Goal: Task Accomplishment & Management: Use online tool/utility

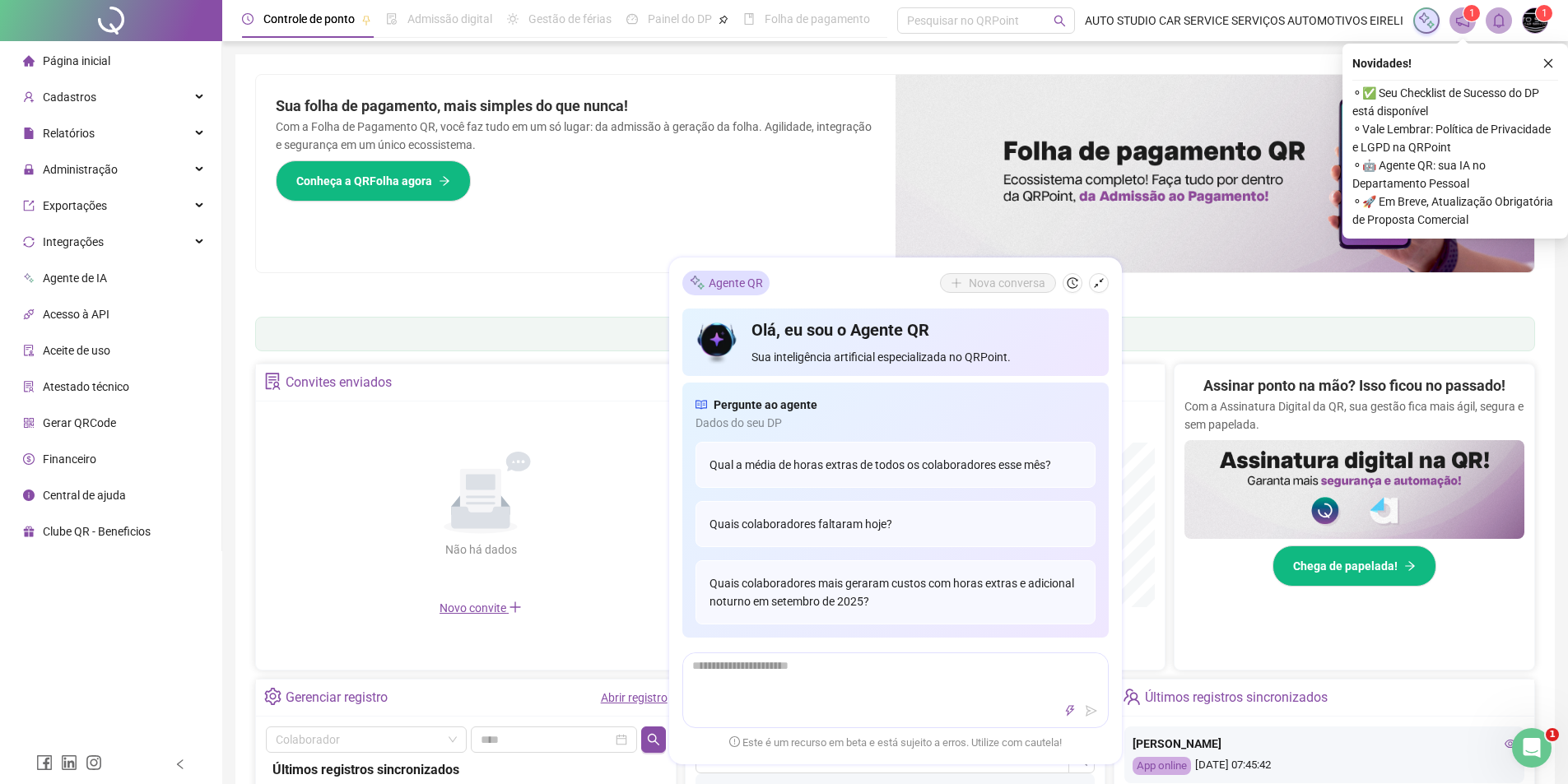
click at [766, 204] on div "Sua folha de pagamento, mais simples do que nunca! Com a Folha de Pagamento QR,…" at bounding box center [575, 173] width 639 height 197
click at [1099, 286] on icon "shrink" at bounding box center [1098, 282] width 12 height 12
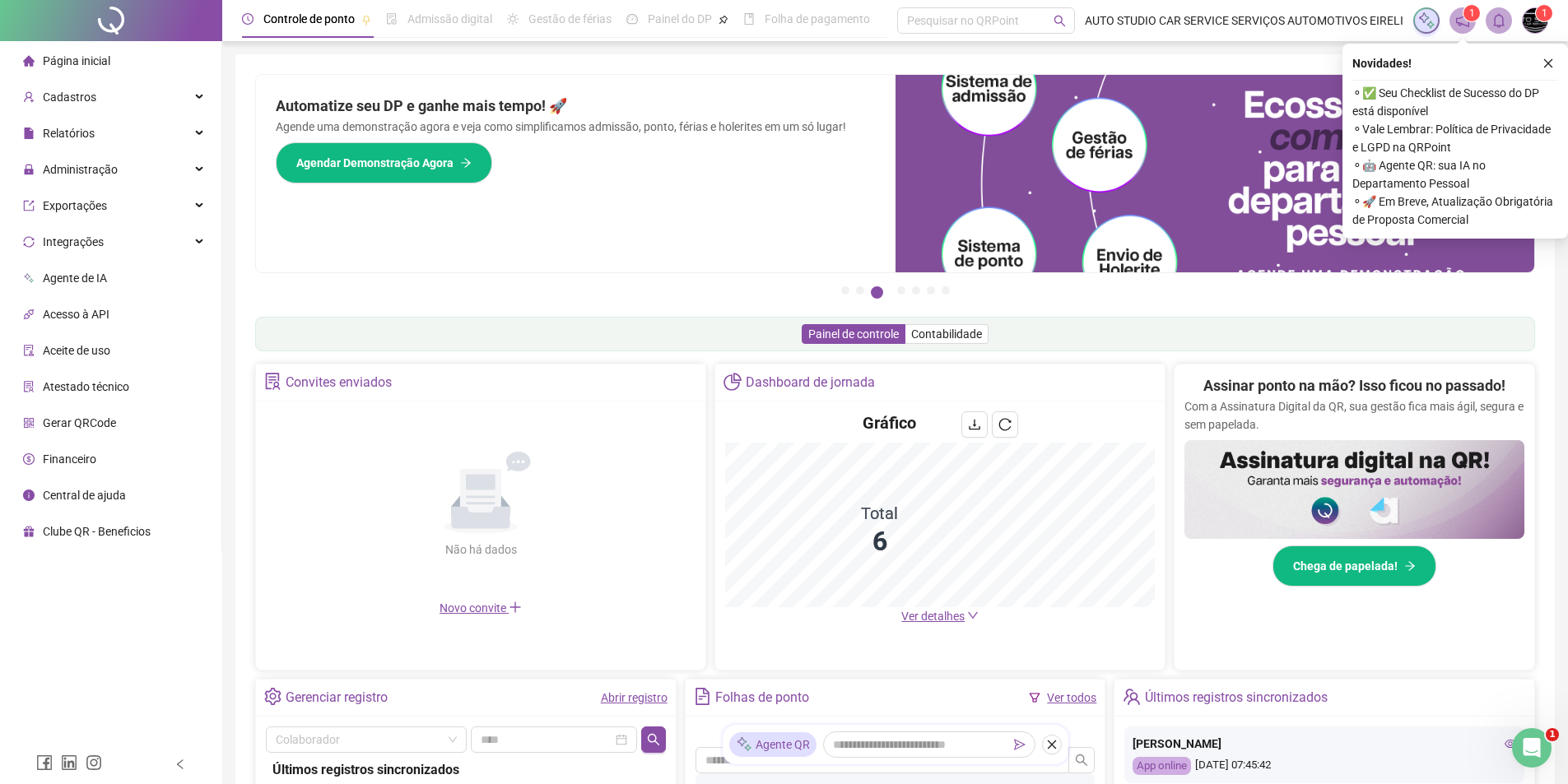
click at [67, 315] on span "Acesso à API" at bounding box center [75, 314] width 66 height 13
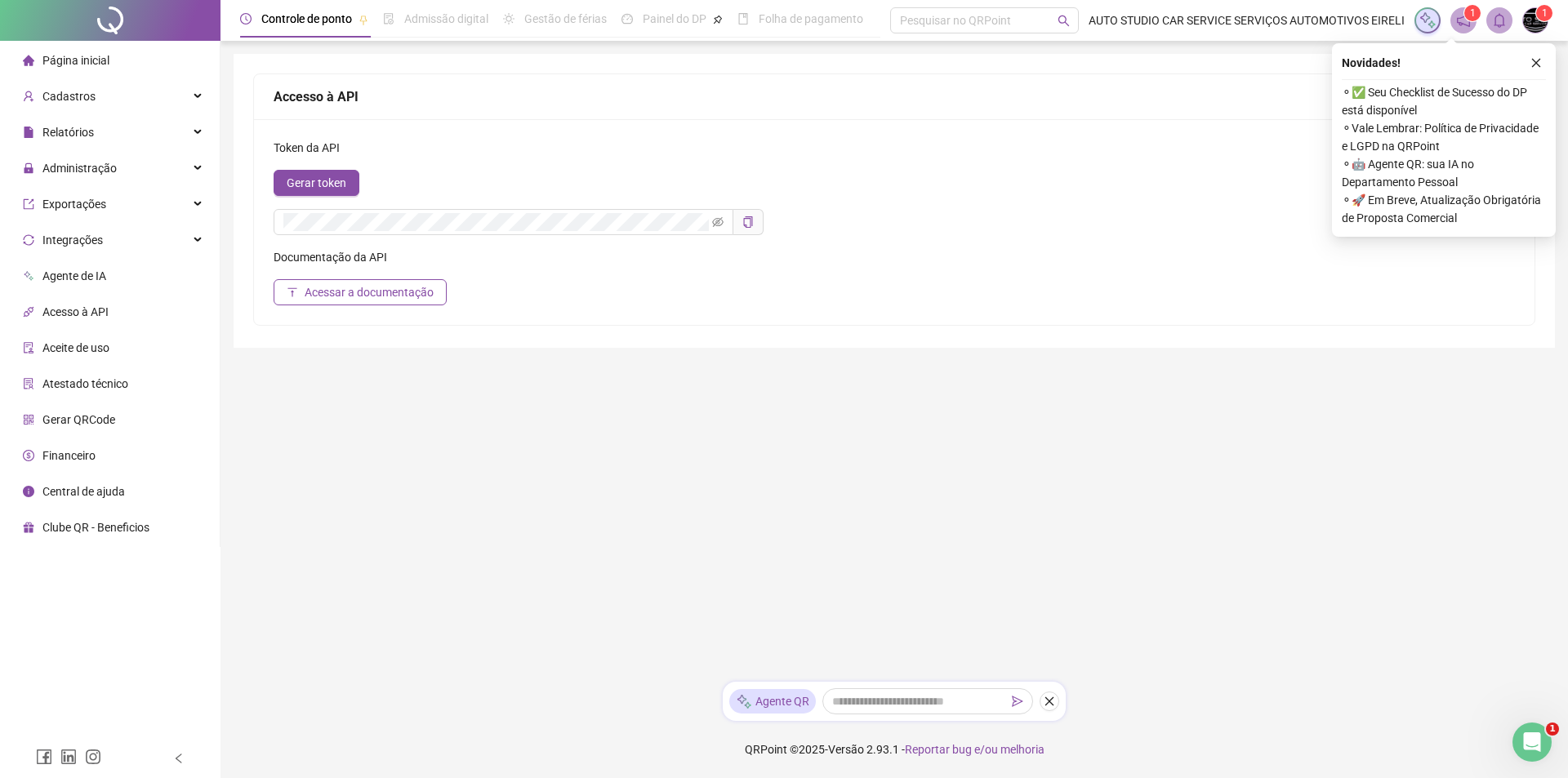
click at [58, 349] on span "Aceite de uso" at bounding box center [76, 348] width 67 height 13
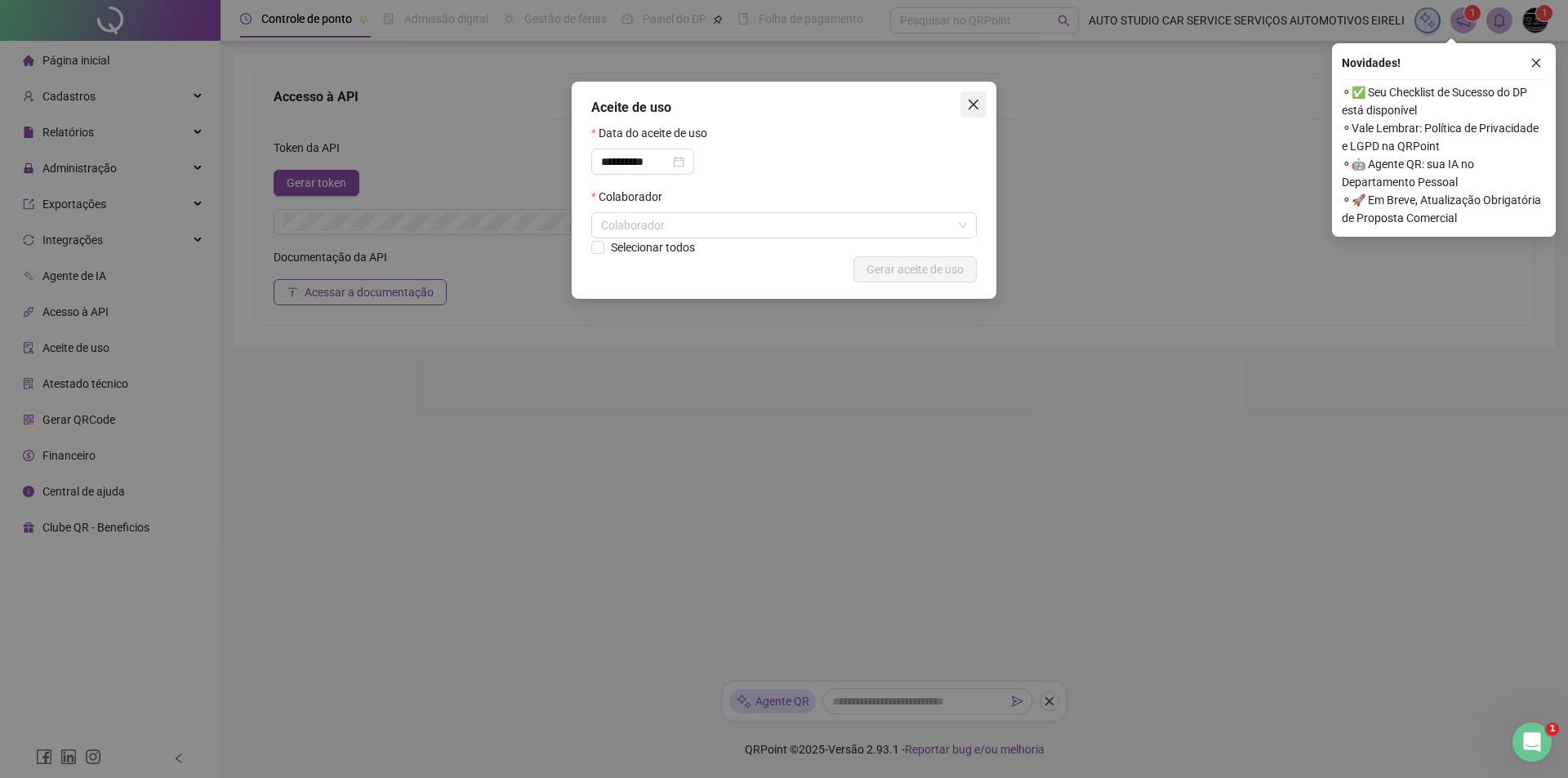
click at [972, 100] on icon "close" at bounding box center [973, 104] width 13 height 13
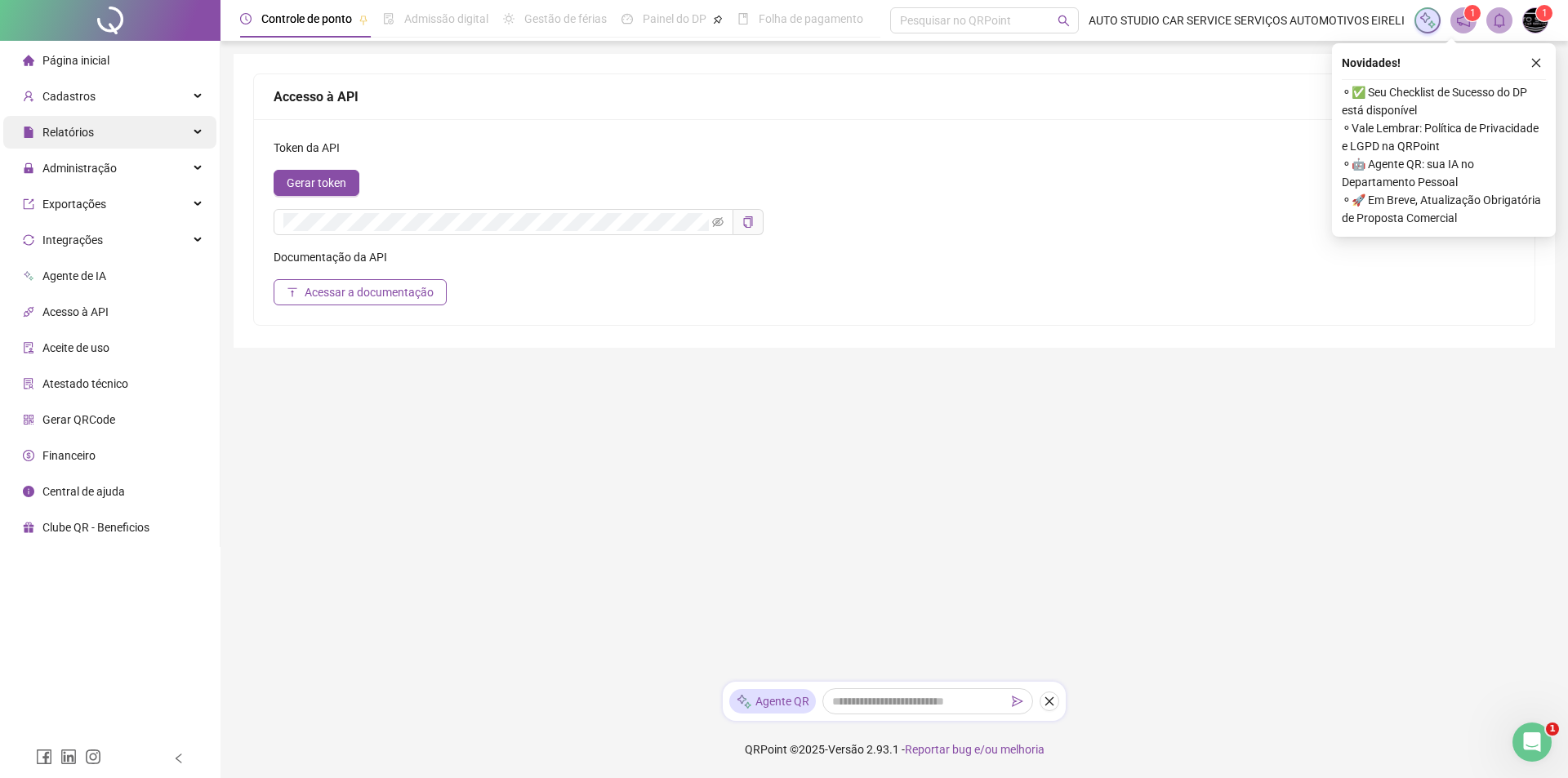
click at [77, 137] on span "Relatórios" at bounding box center [68, 132] width 52 height 13
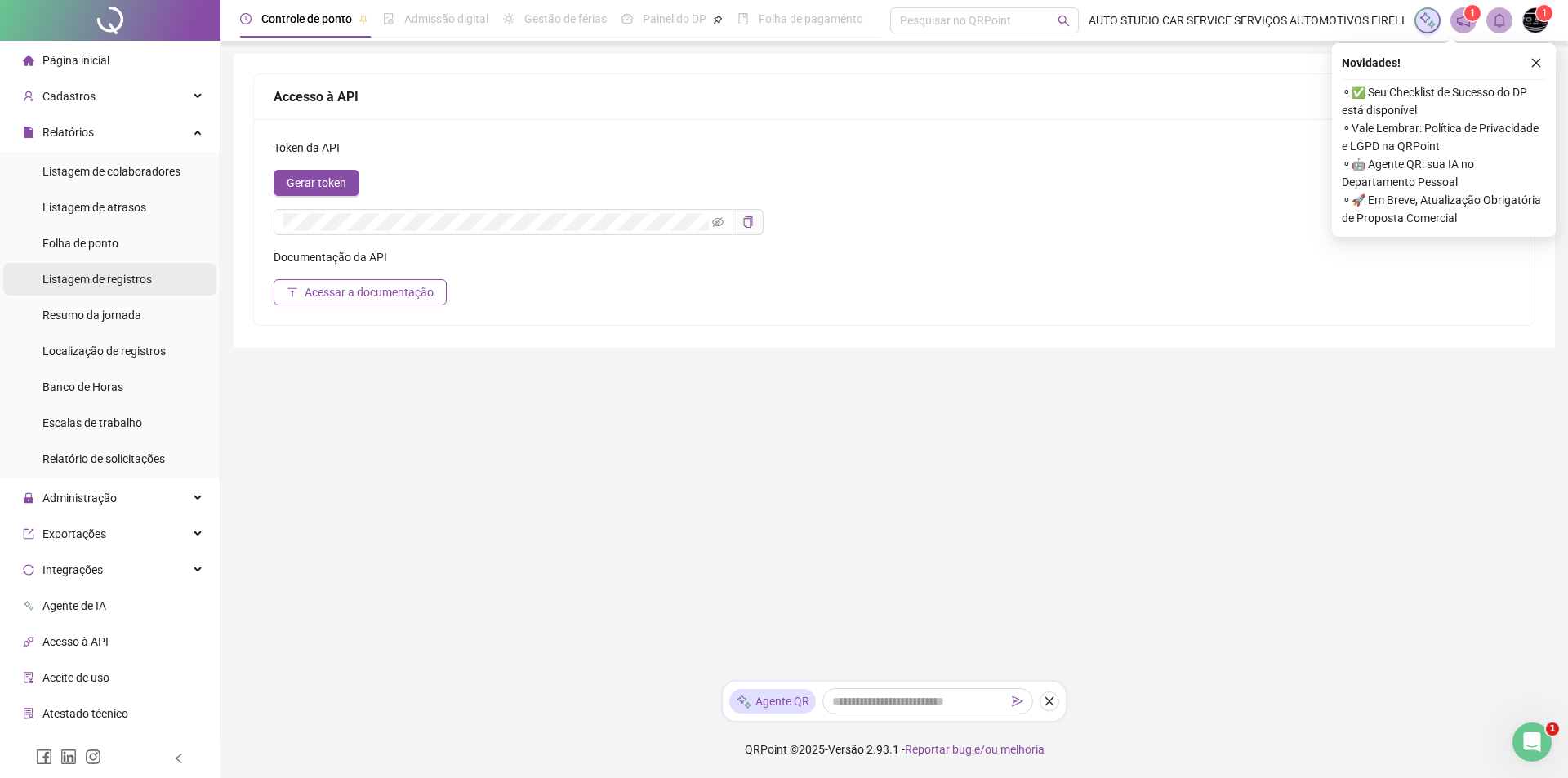
click at [65, 284] on span "Listagem de registros" at bounding box center [97, 278] width 110 height 13
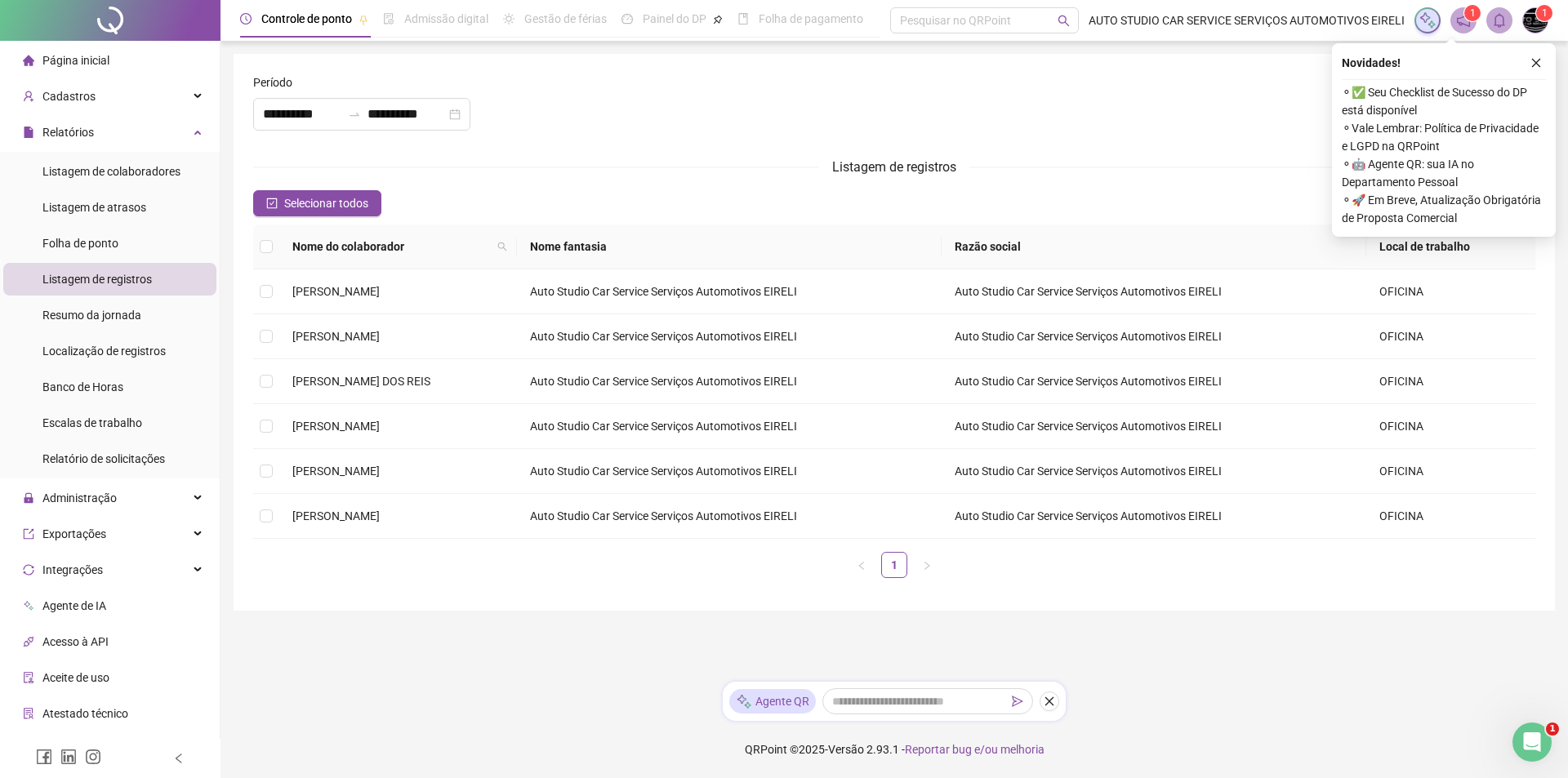
type input "**********"
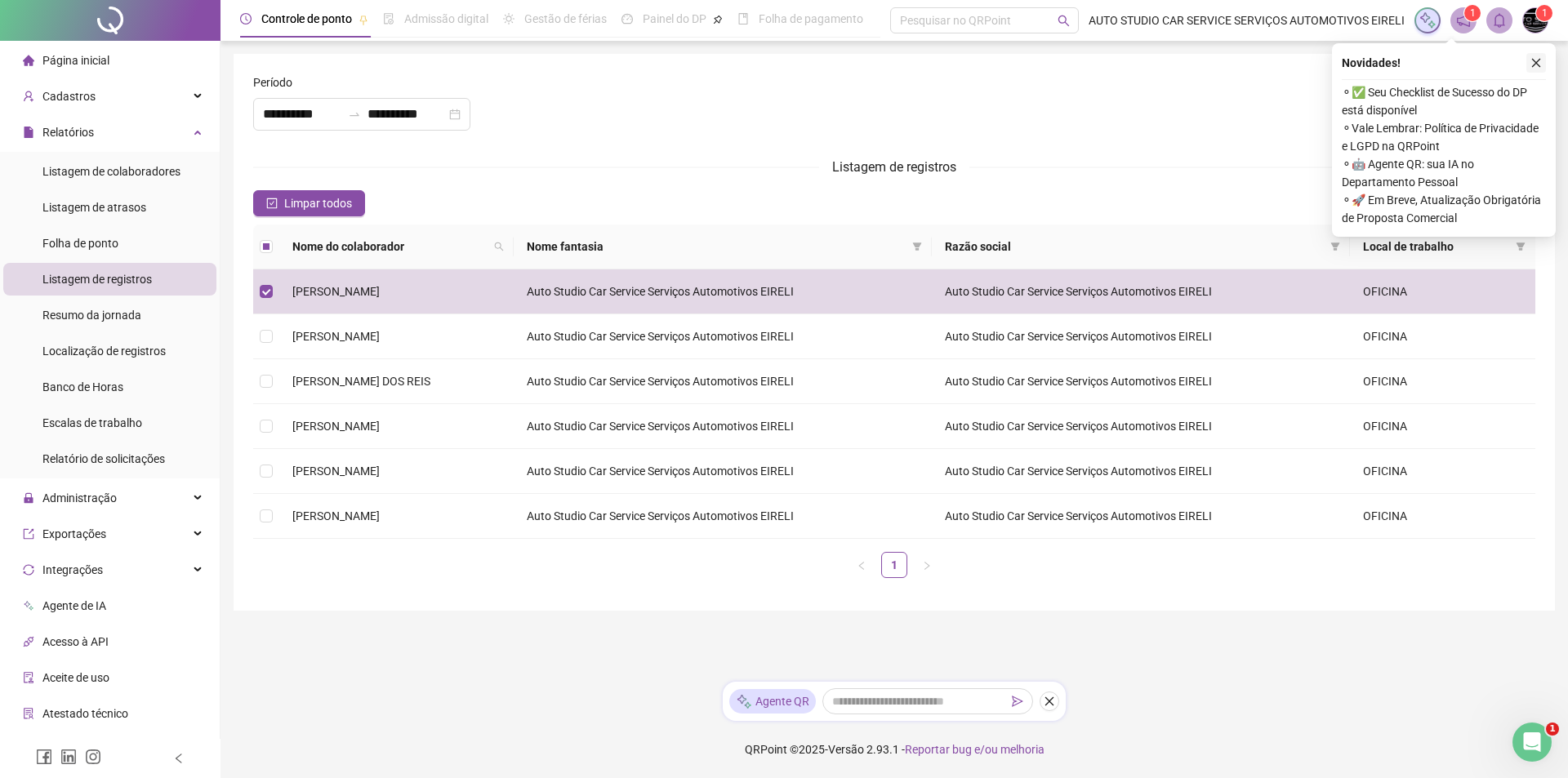
click at [1535, 58] on icon "close" at bounding box center [1535, 62] width 11 height 11
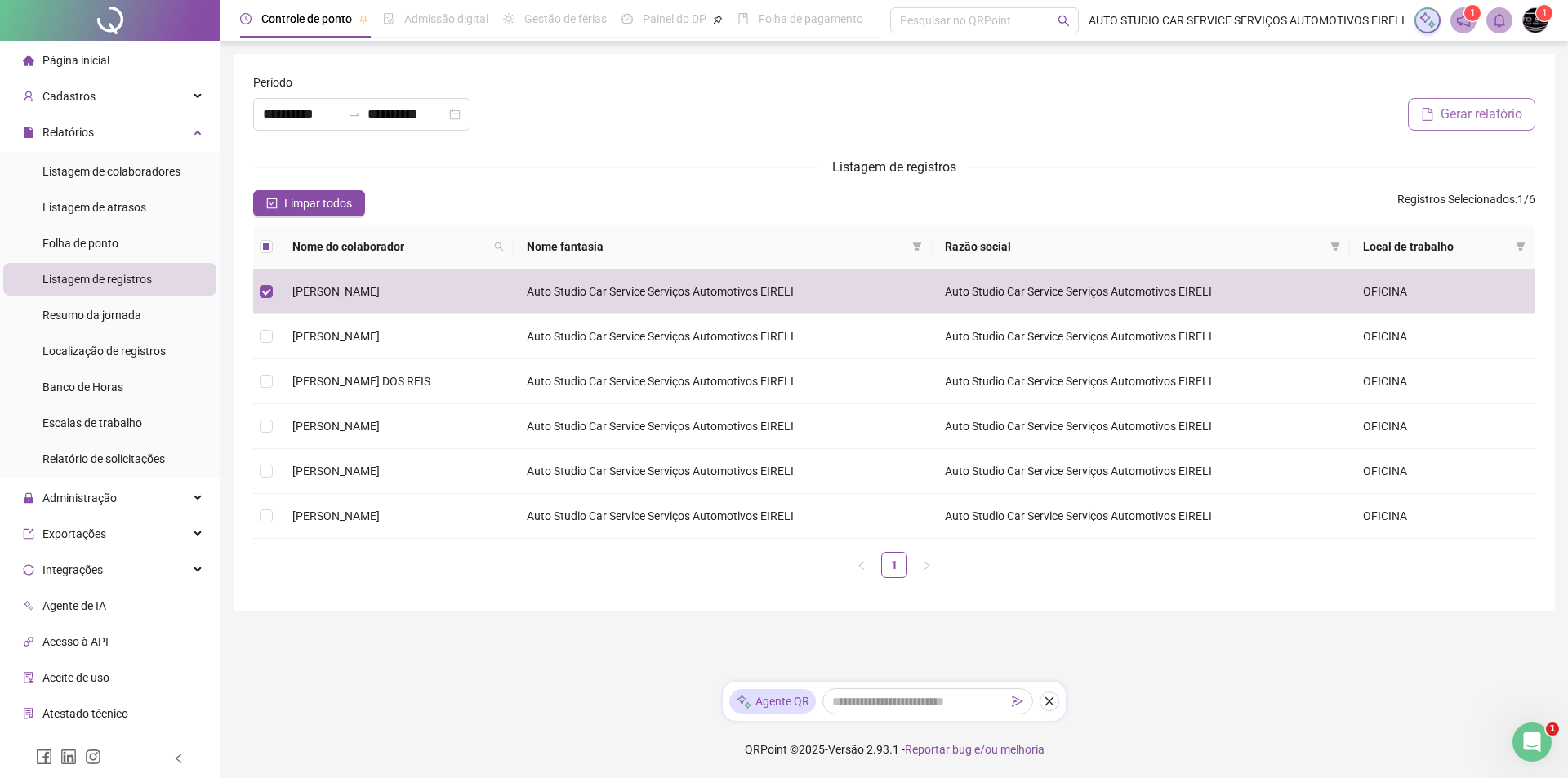
click at [1460, 113] on span "Gerar relatório" at bounding box center [1481, 114] width 82 height 19
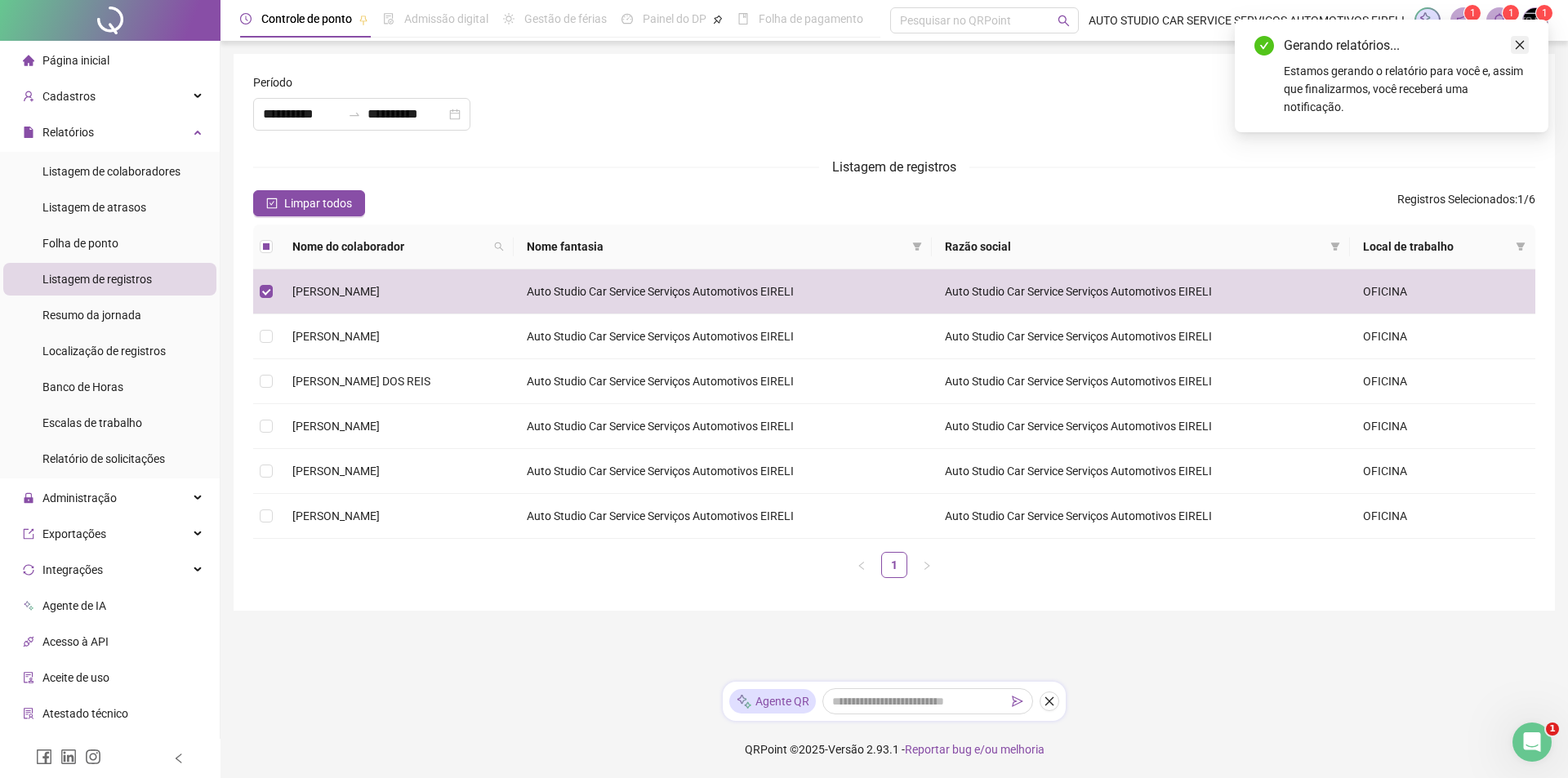
click at [1519, 47] on icon "close" at bounding box center [1519, 45] width 11 height 11
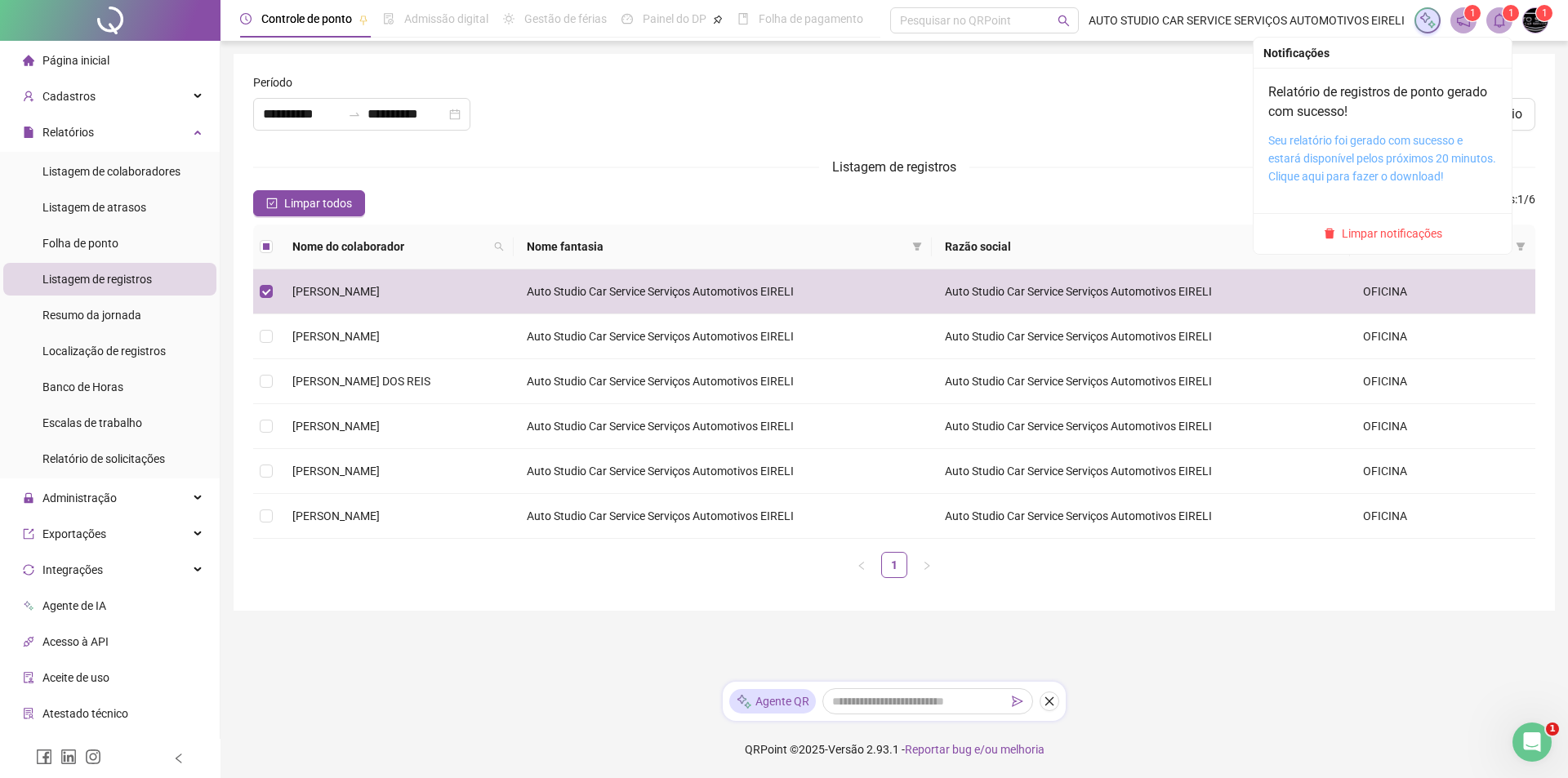
click at [1307, 151] on link "Seu relatório foi gerado com sucesso e estará disponível pelos próximos 20 minu…" at bounding box center [1382, 158] width 228 height 49
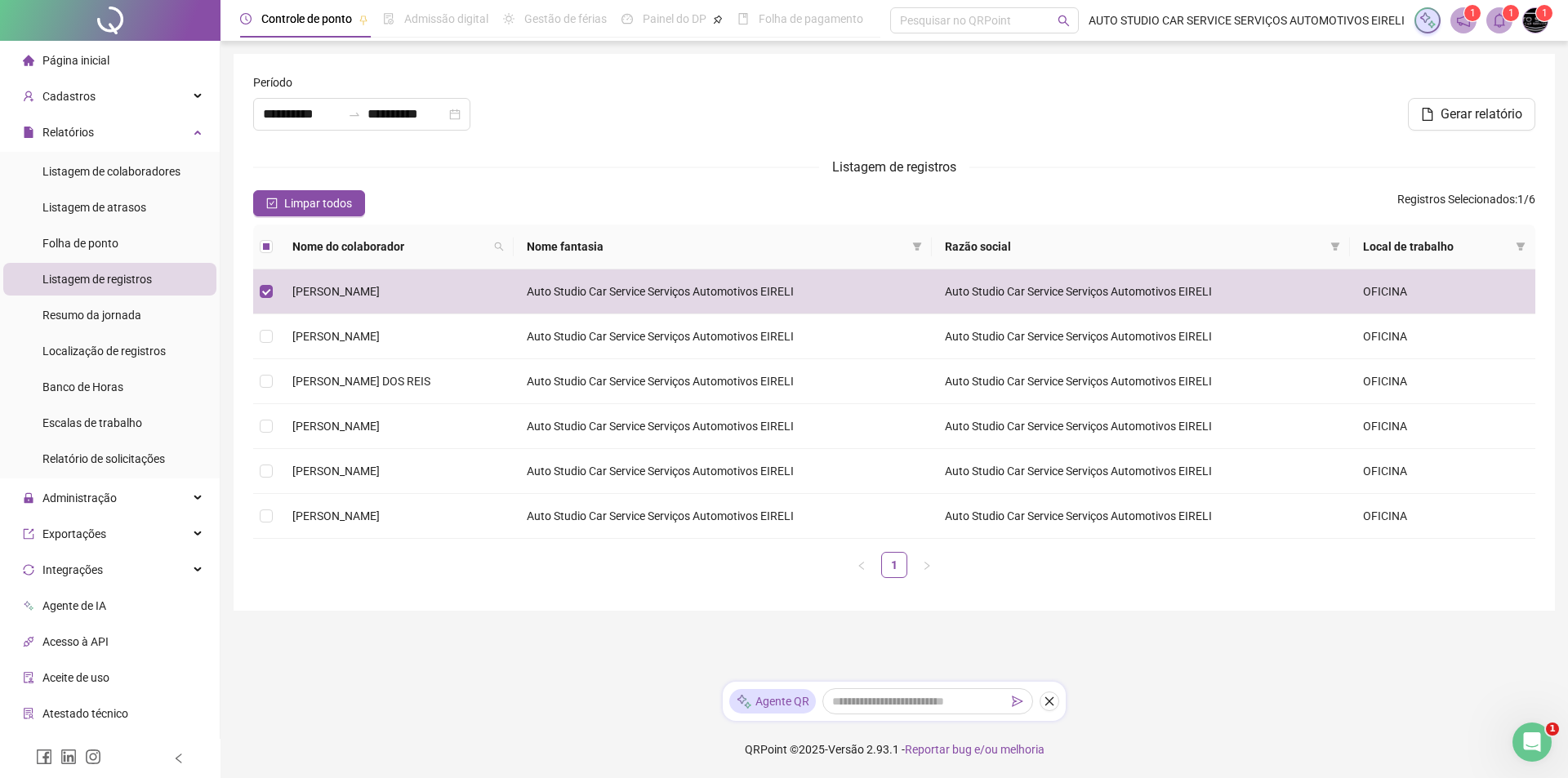
click at [65, 603] on span "Agente de IA" at bounding box center [74, 605] width 64 height 13
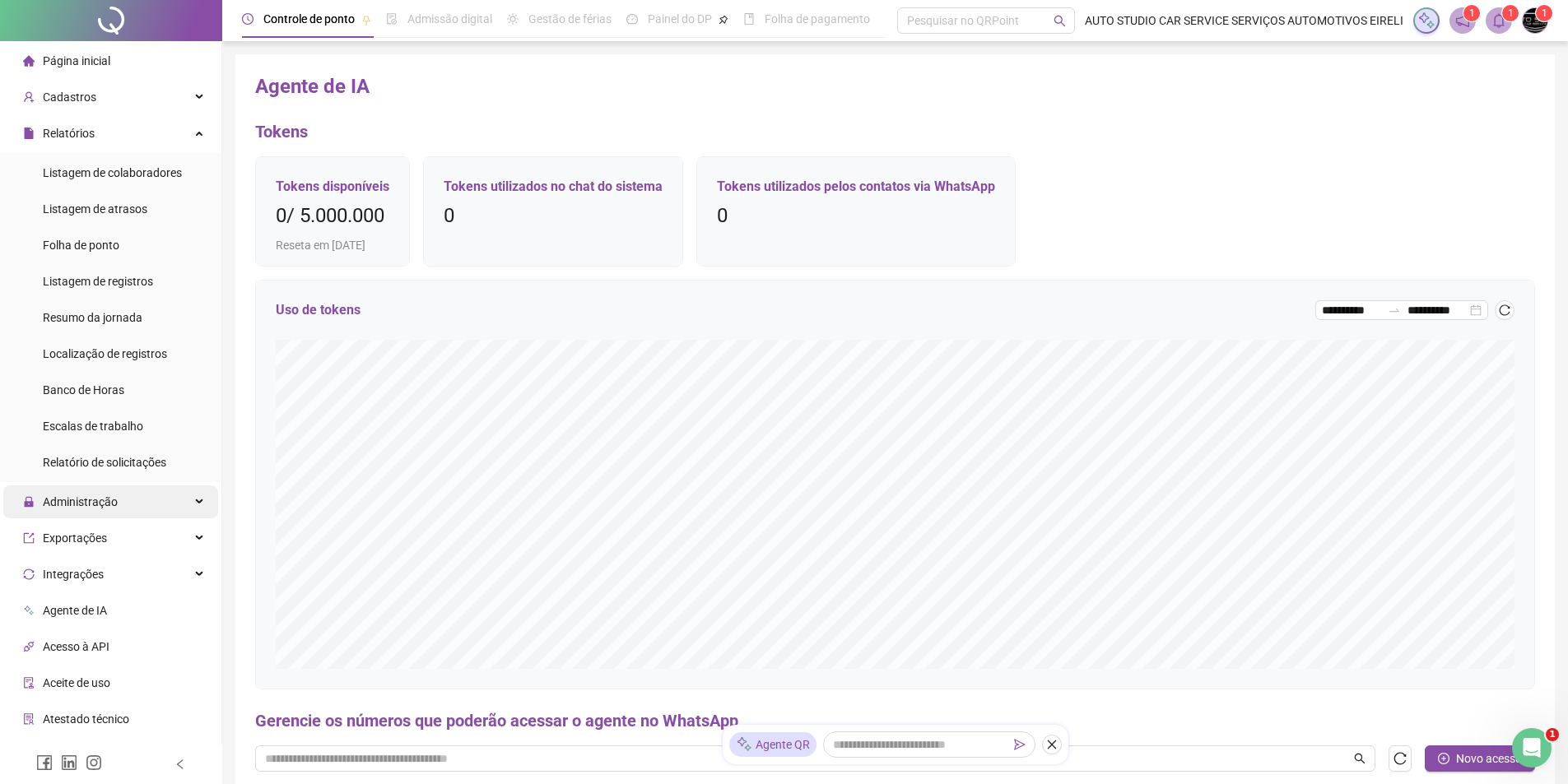
click at [78, 500] on span "Administração" at bounding box center [80, 502] width 75 height 13
click at [191, 505] on div "Administração" at bounding box center [111, 501] width 215 height 33
click at [81, 59] on span "Página inicial" at bounding box center [76, 60] width 67 height 13
